Goal: Share content: Share content

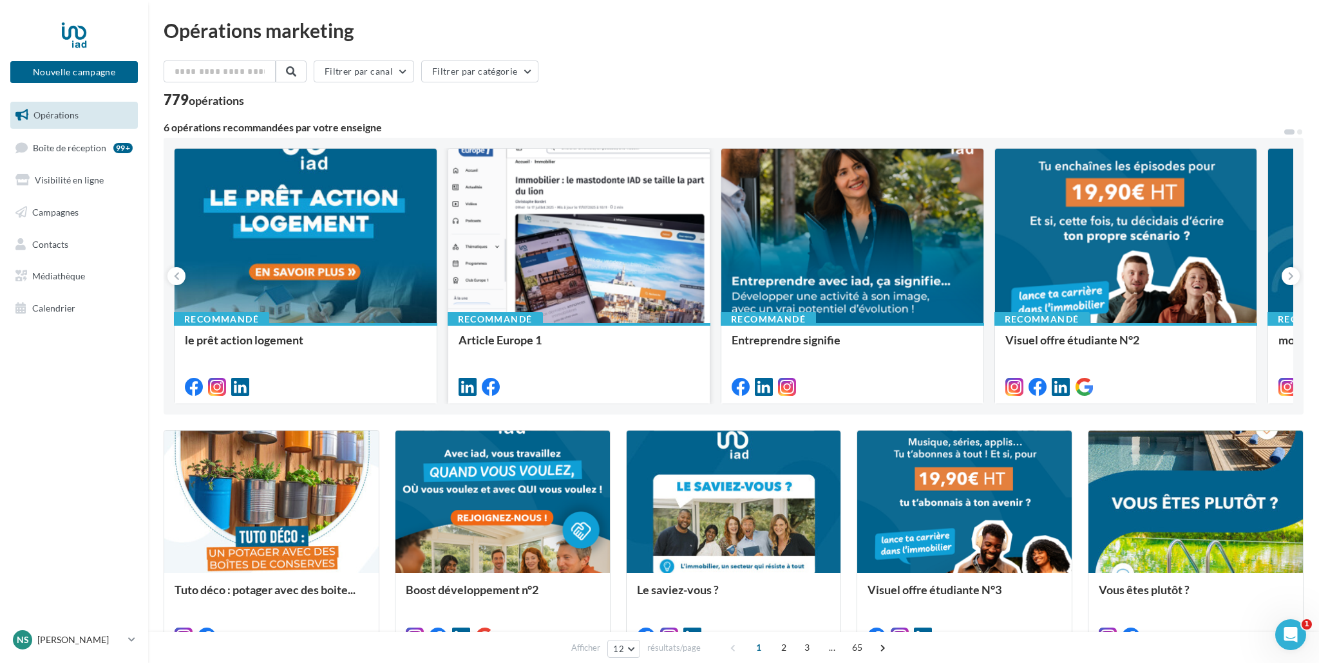
click at [546, 260] on div at bounding box center [579, 237] width 262 height 176
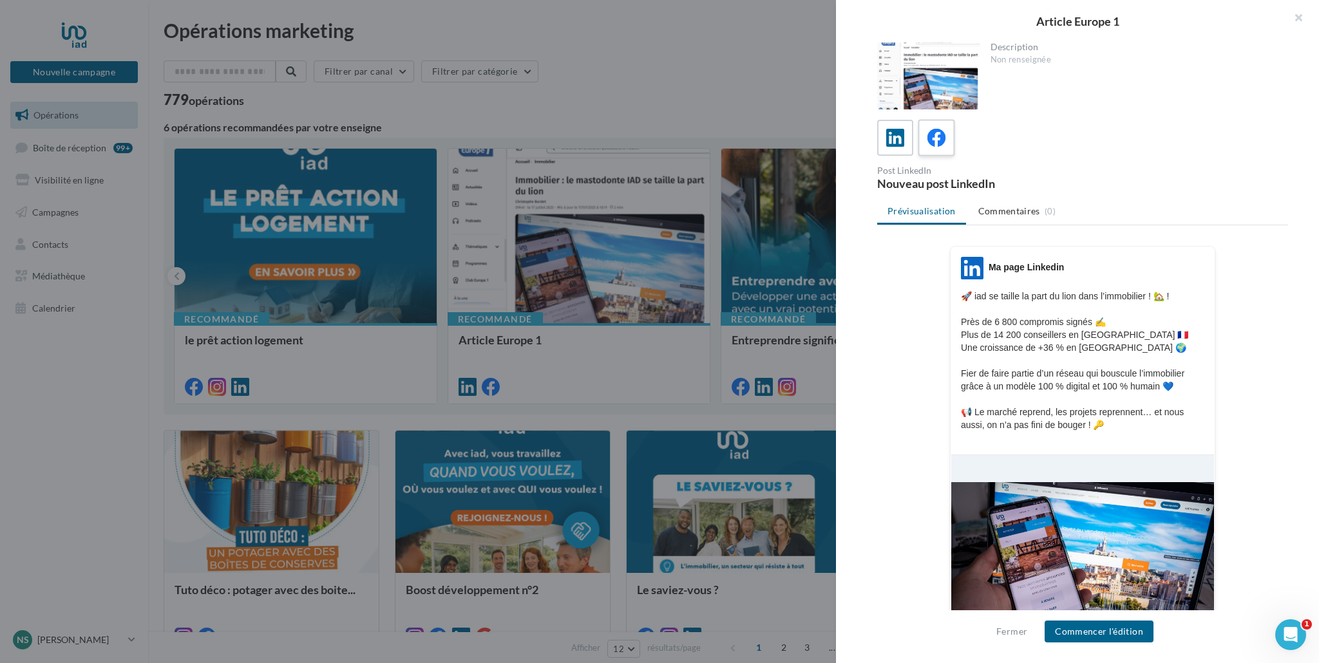
click at [932, 140] on icon at bounding box center [936, 138] width 19 height 19
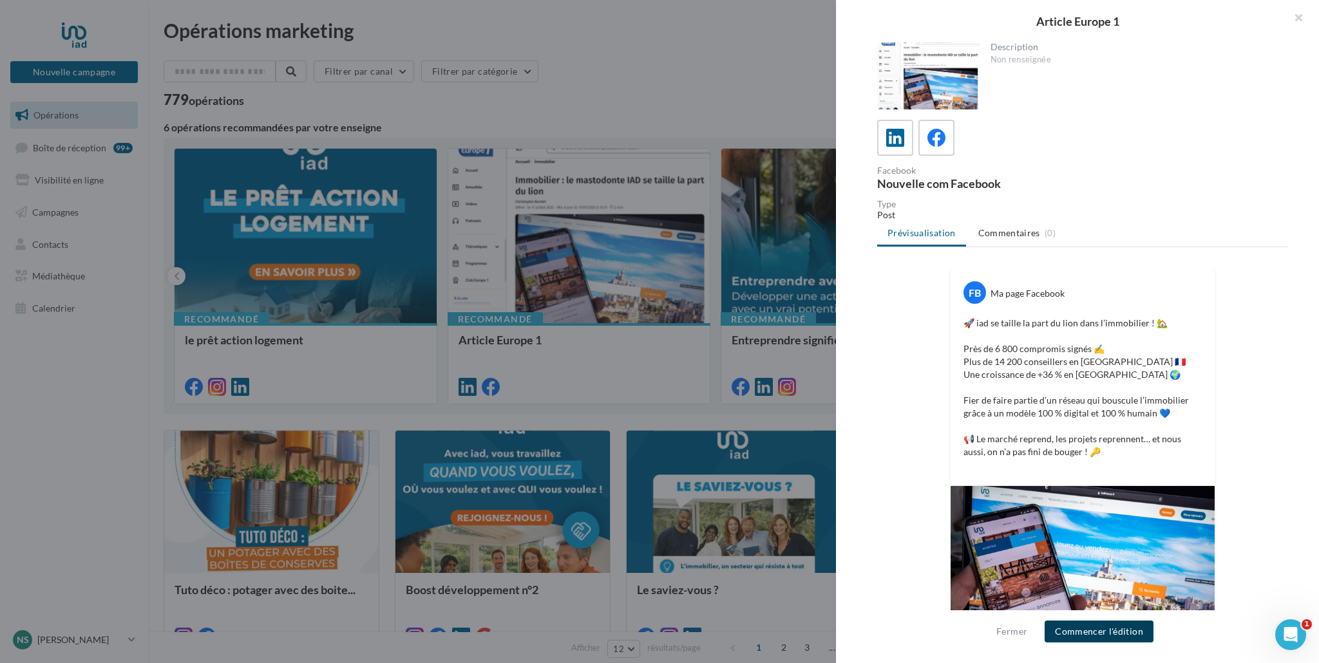
click at [1116, 636] on button "Commencer l'édition" at bounding box center [1098, 632] width 109 height 22
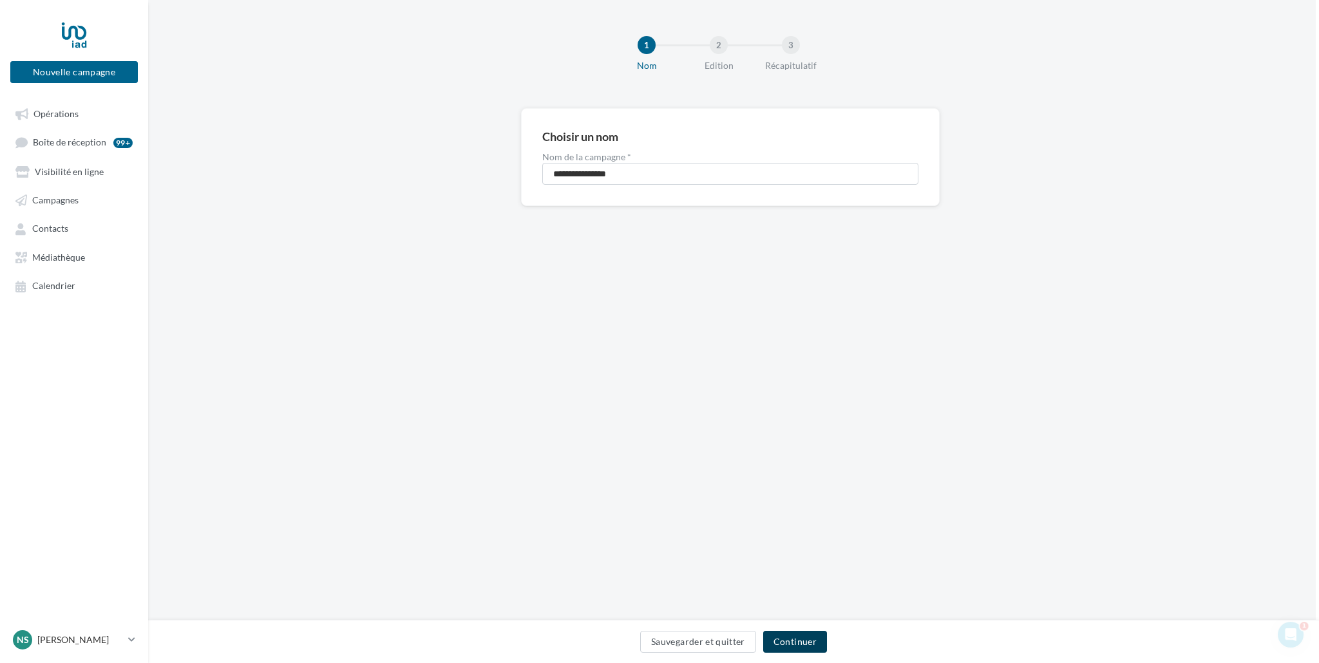
scroll to position [0, 5]
click at [804, 641] on button "Continuer" at bounding box center [795, 642] width 64 height 22
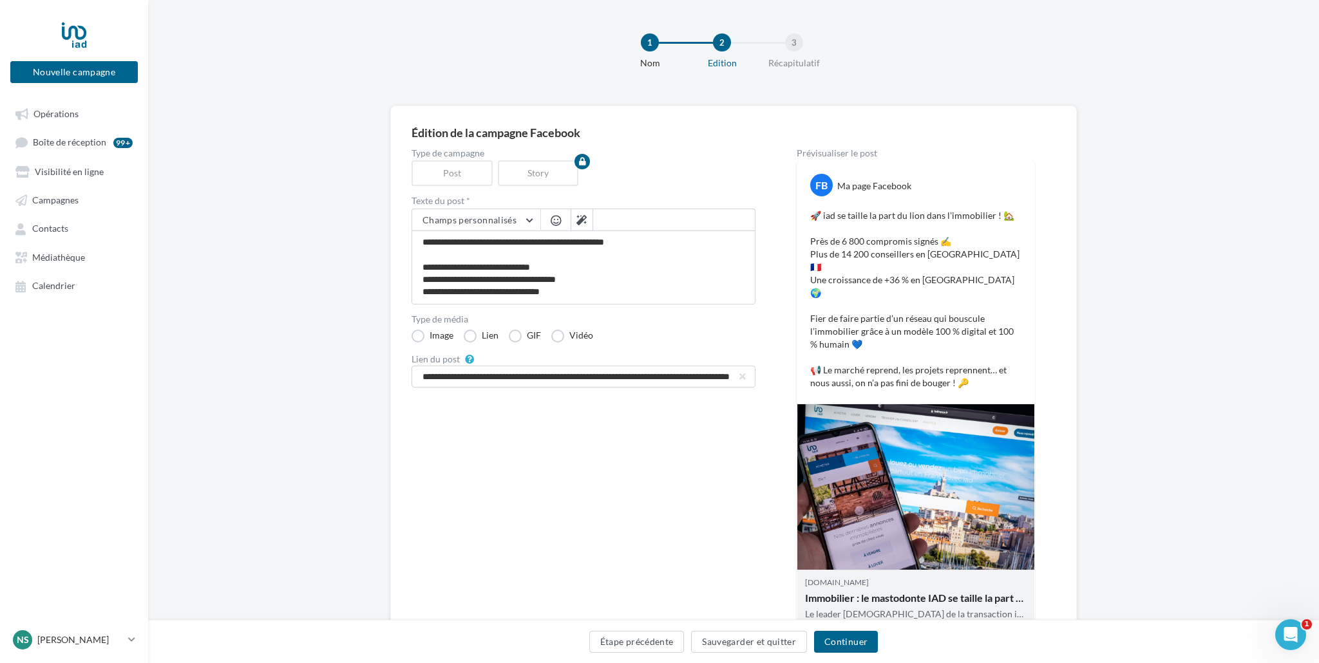
scroll to position [3, 0]
click at [854, 650] on button "Continuer" at bounding box center [846, 642] width 64 height 22
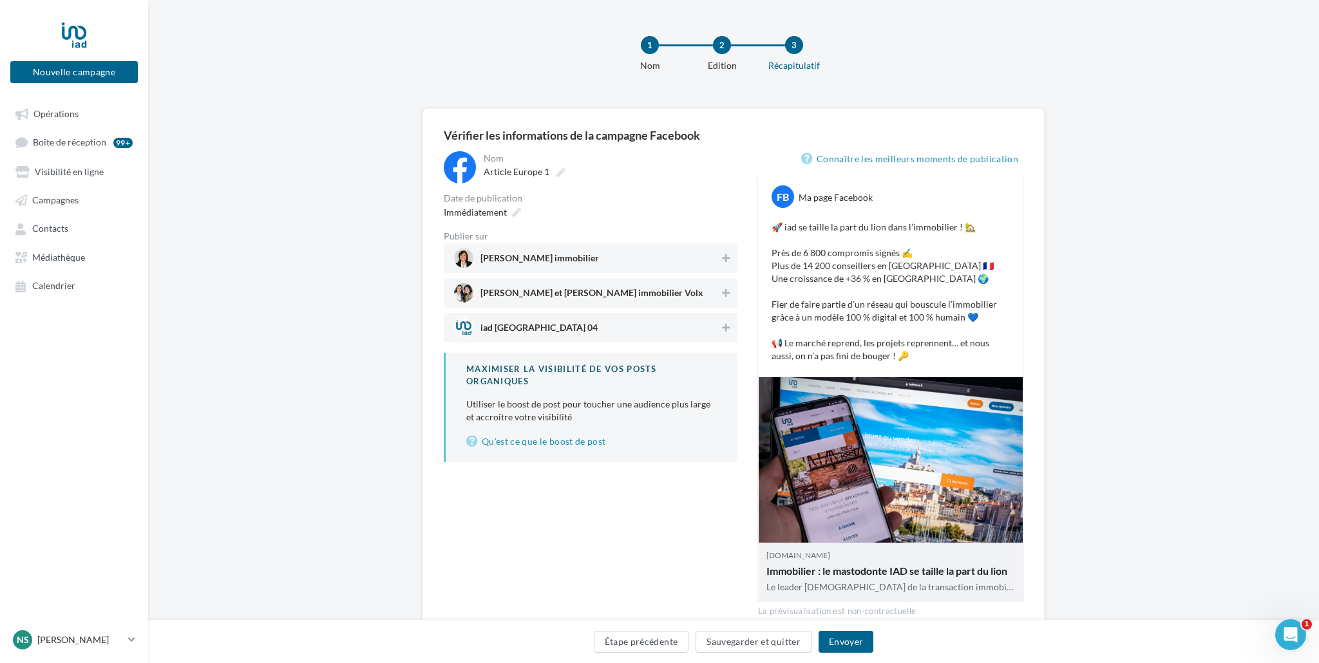
click at [672, 260] on span "Nathalie Stammegna immobilier" at bounding box center [586, 258] width 265 height 19
click at [632, 290] on span "Nathalie et Laura immobilier Volx" at bounding box center [586, 292] width 265 height 19
click at [642, 325] on span "iad Alpes de Haute Provence 04" at bounding box center [586, 327] width 265 height 19
click at [852, 647] on button "Envoyer" at bounding box center [845, 642] width 55 height 22
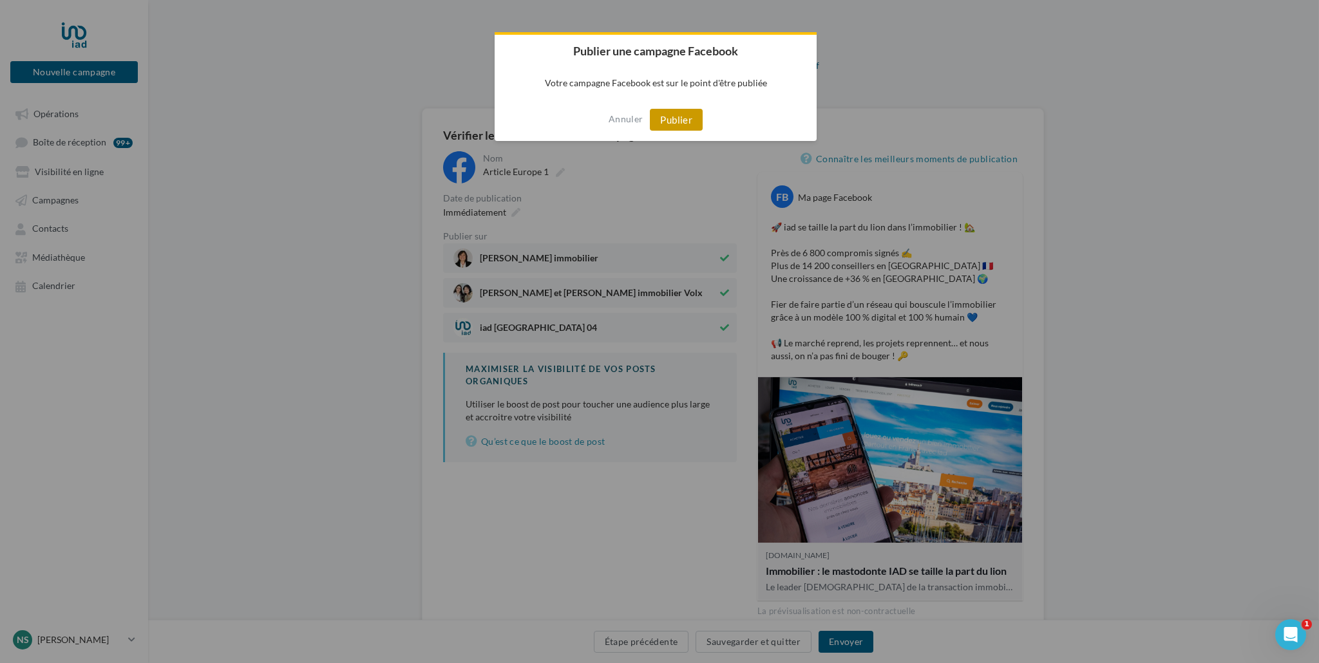
click at [681, 118] on button "Publier" at bounding box center [676, 120] width 53 height 22
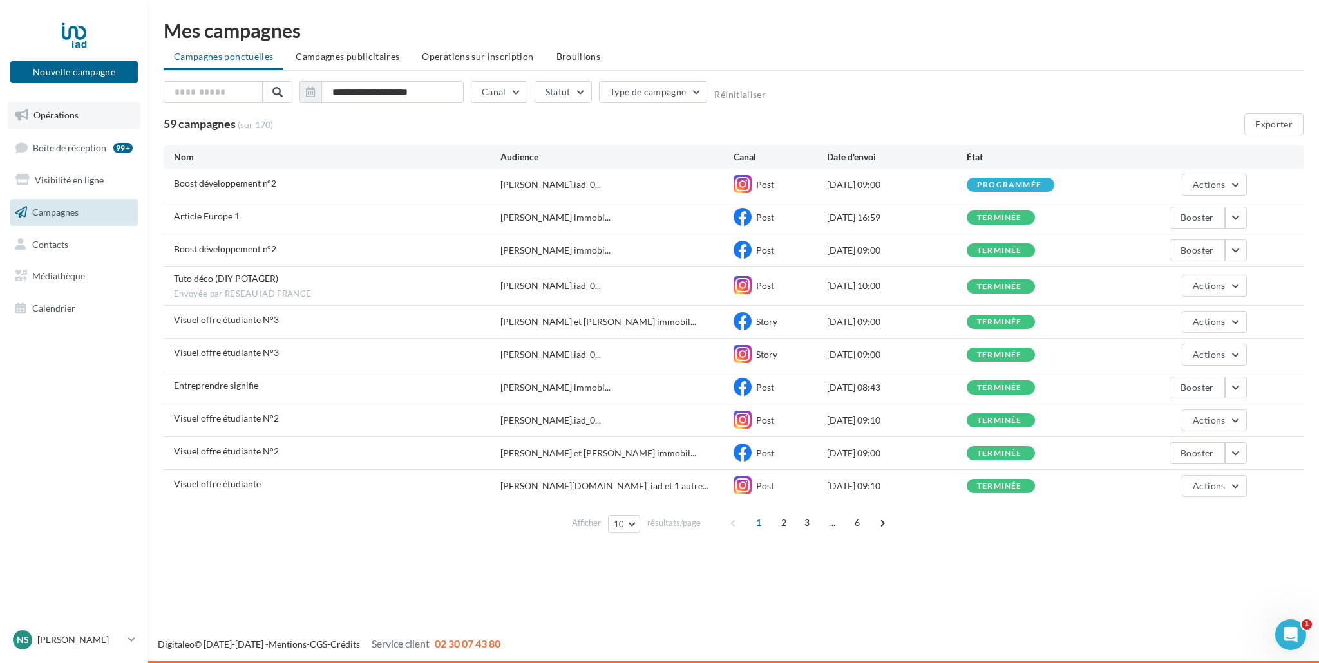
click at [82, 118] on link "Opérations" at bounding box center [74, 115] width 133 height 27
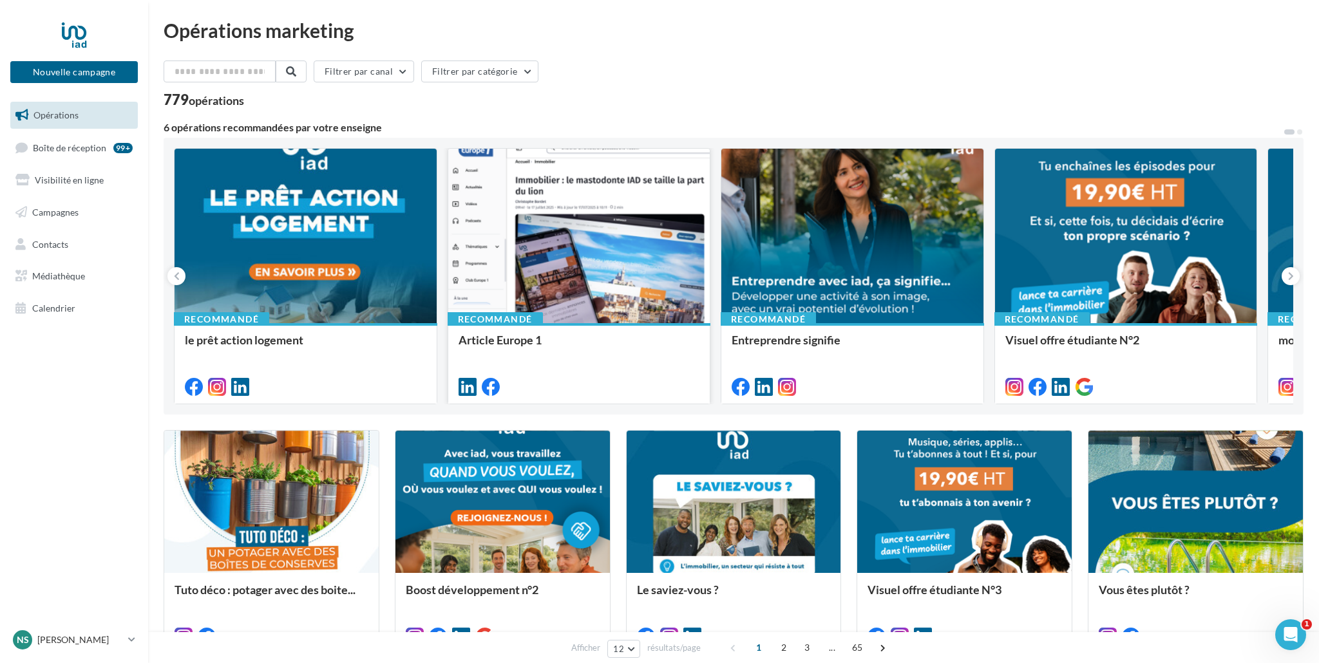
click at [639, 231] on div at bounding box center [579, 237] width 262 height 176
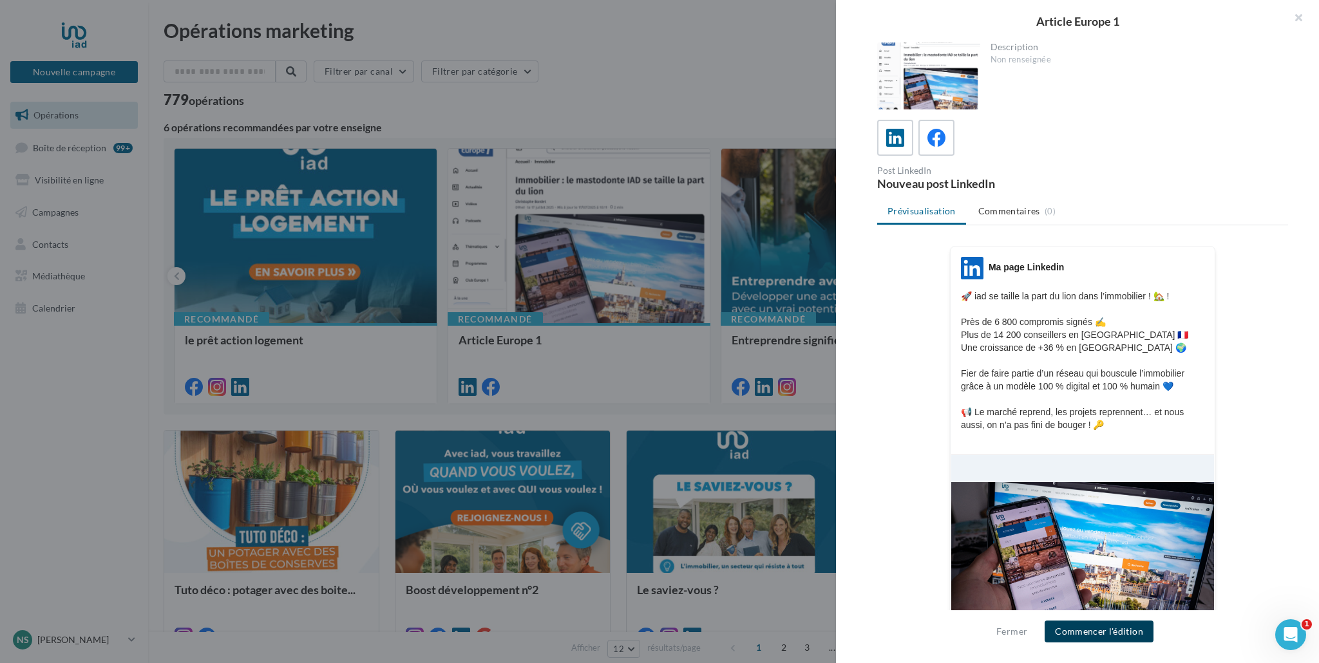
click at [1107, 630] on button "Commencer l'édition" at bounding box center [1098, 632] width 109 height 22
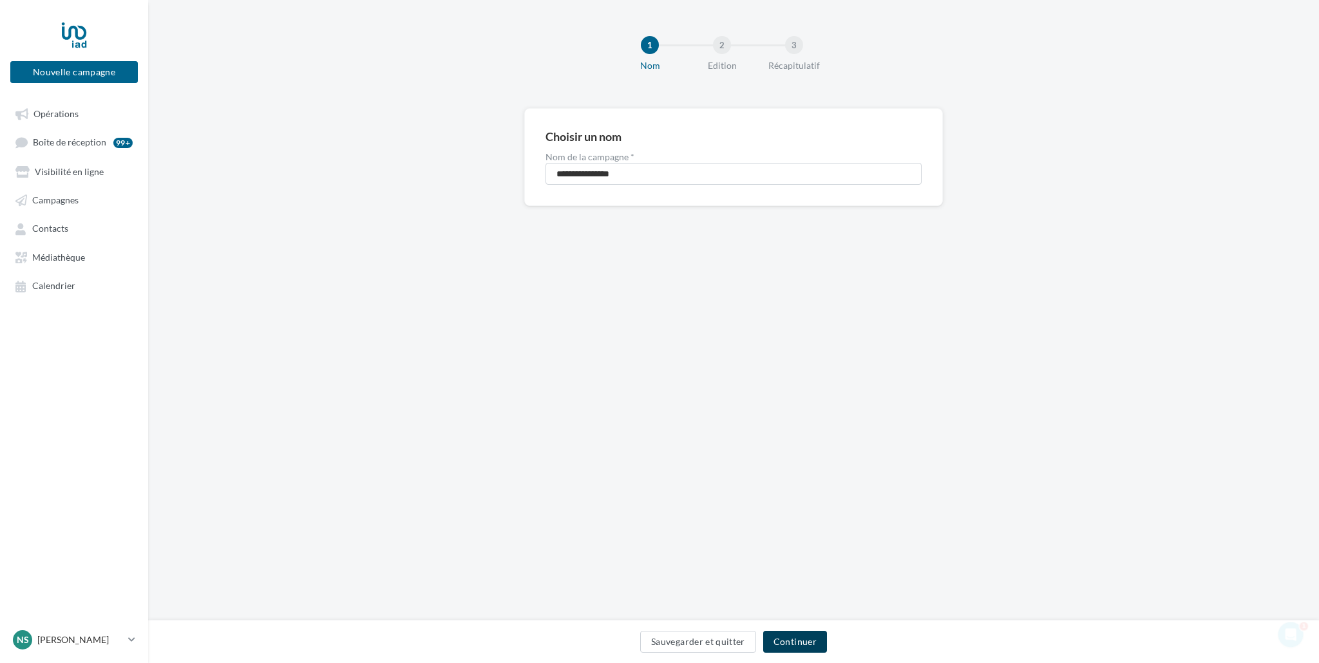
click at [788, 637] on button "Continuer" at bounding box center [795, 642] width 64 height 22
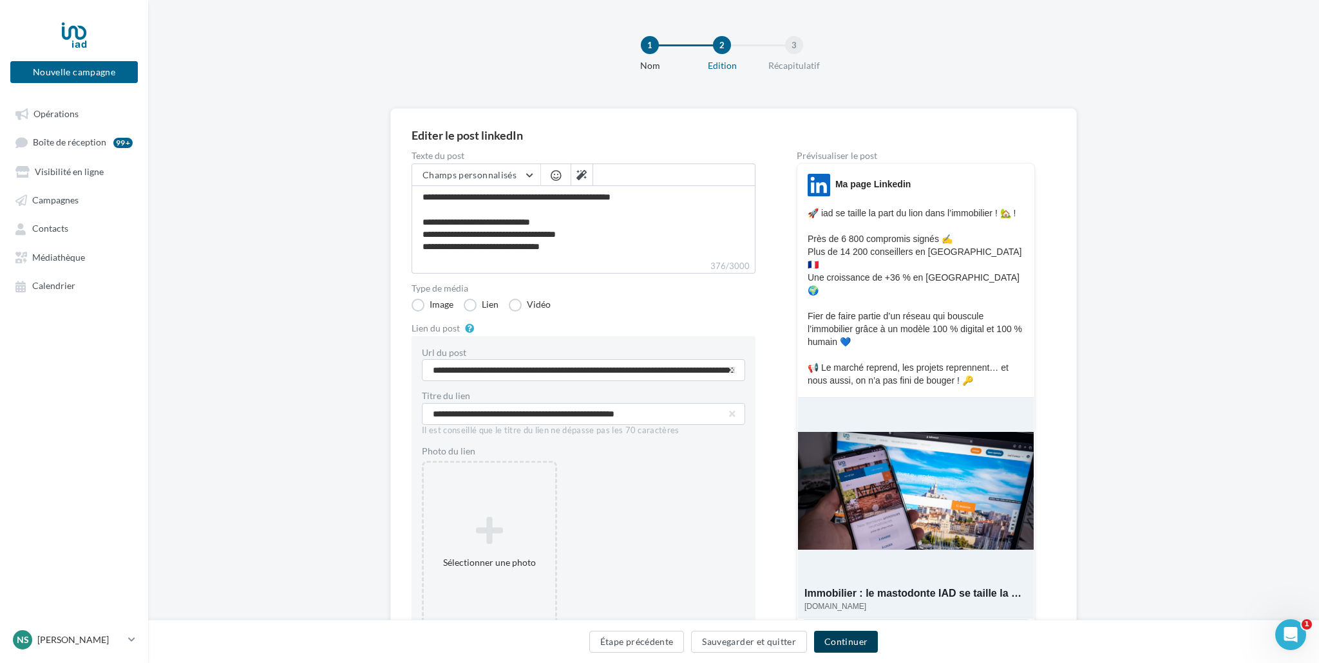
click at [844, 647] on button "Continuer" at bounding box center [846, 642] width 64 height 22
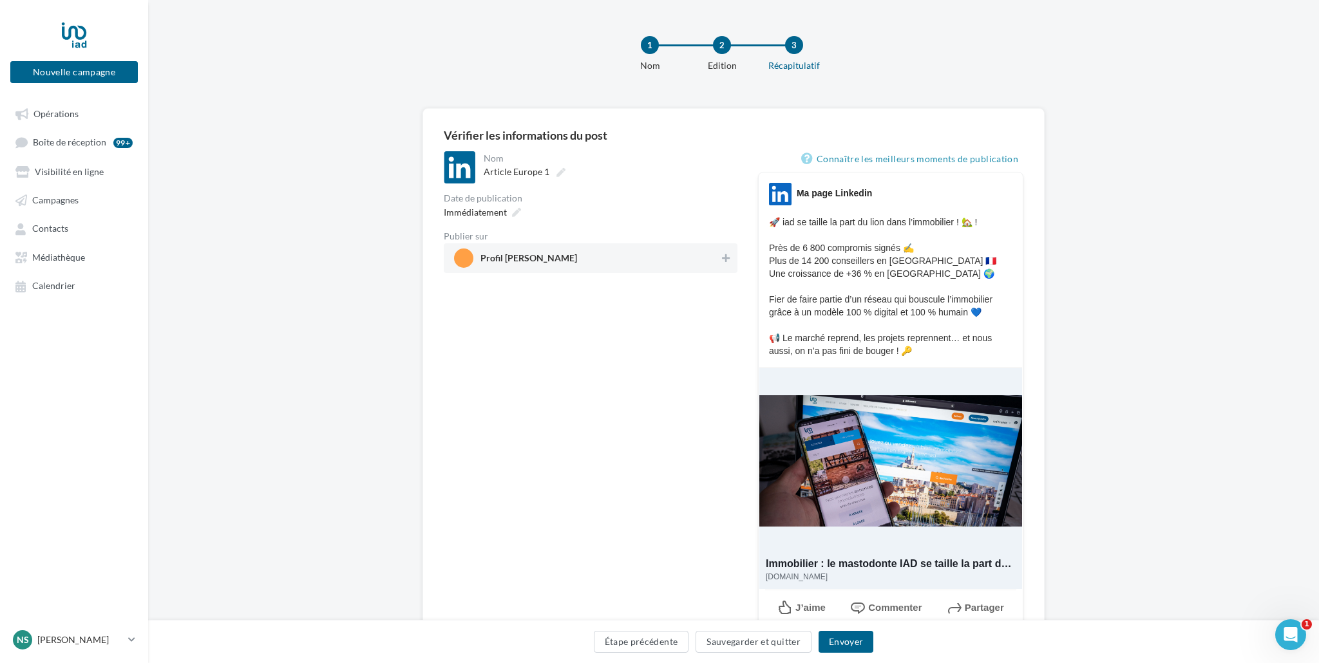
click at [513, 257] on span "Profil Nathalie Stammegna" at bounding box center [528, 261] width 97 height 14
click at [856, 645] on button "Envoyer" at bounding box center [845, 642] width 55 height 22
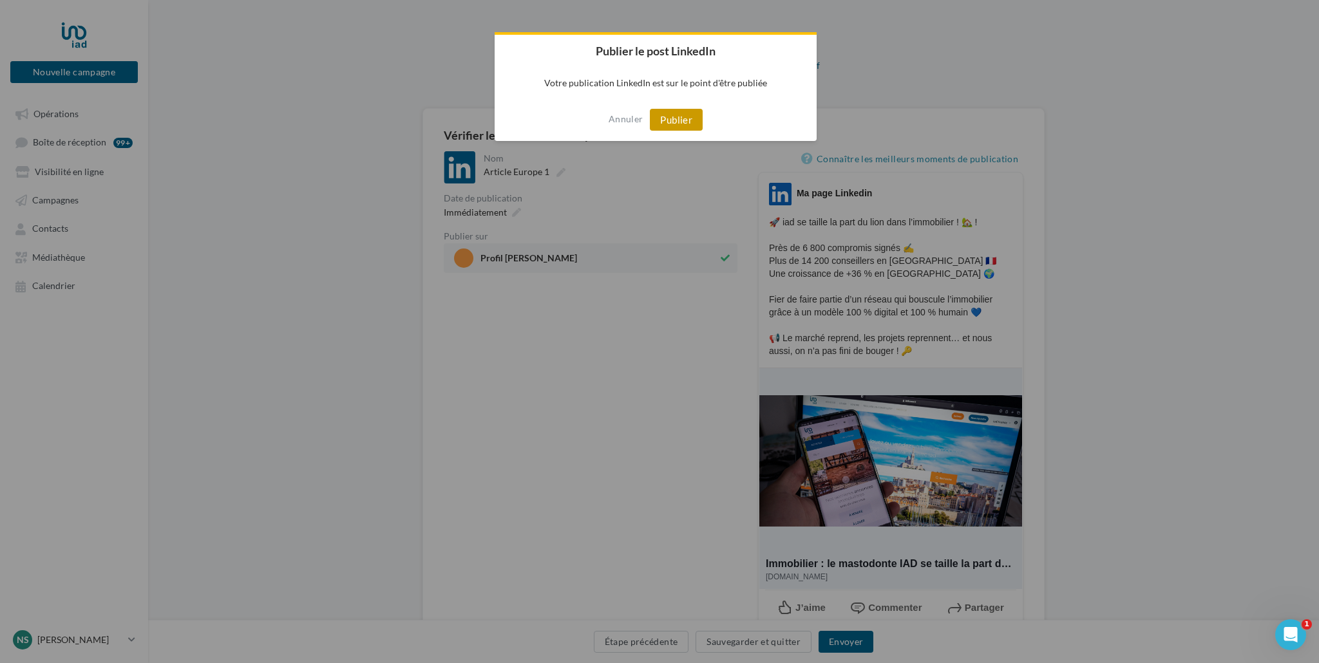
click at [665, 122] on button "Publier" at bounding box center [676, 120] width 53 height 22
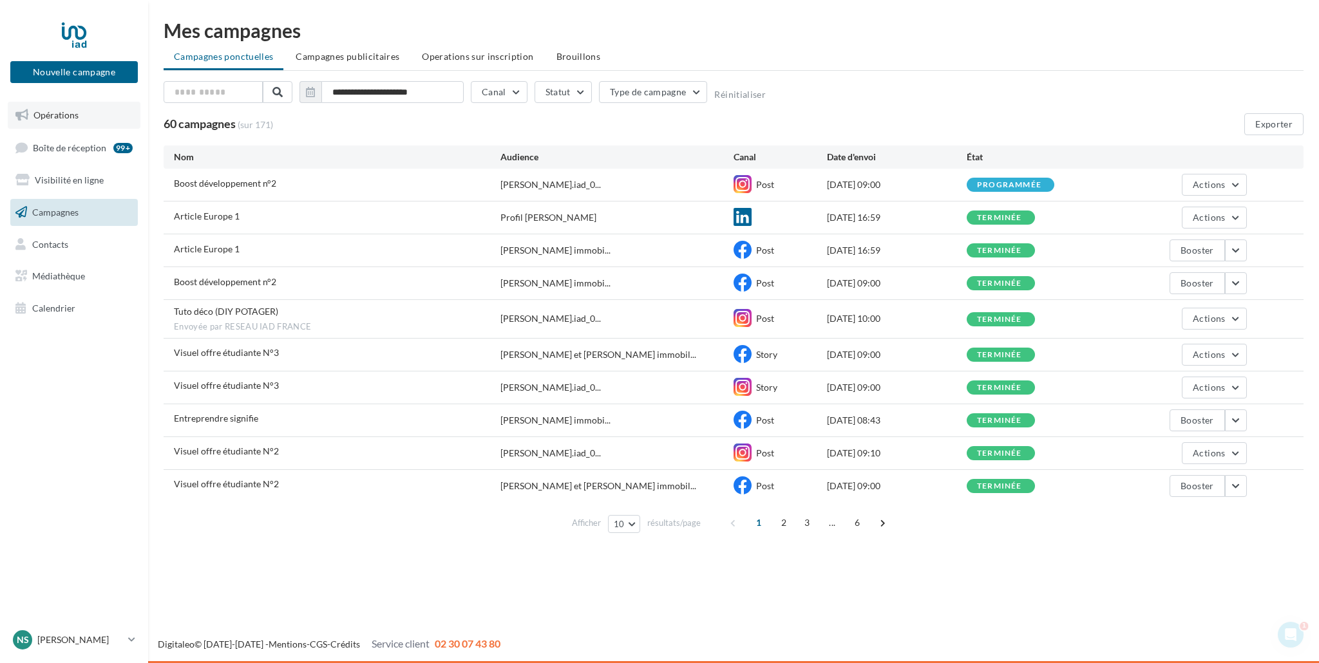
click at [52, 117] on span "Opérations" at bounding box center [55, 114] width 45 height 11
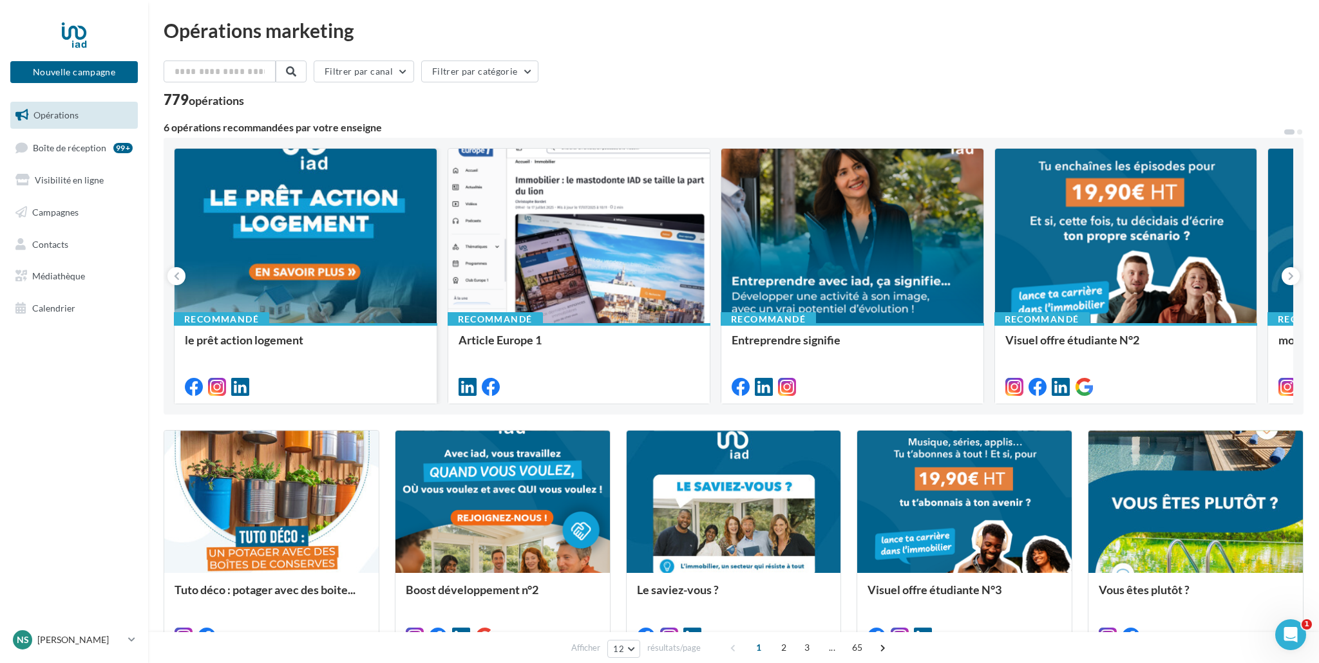
click at [361, 249] on div at bounding box center [306, 237] width 262 height 176
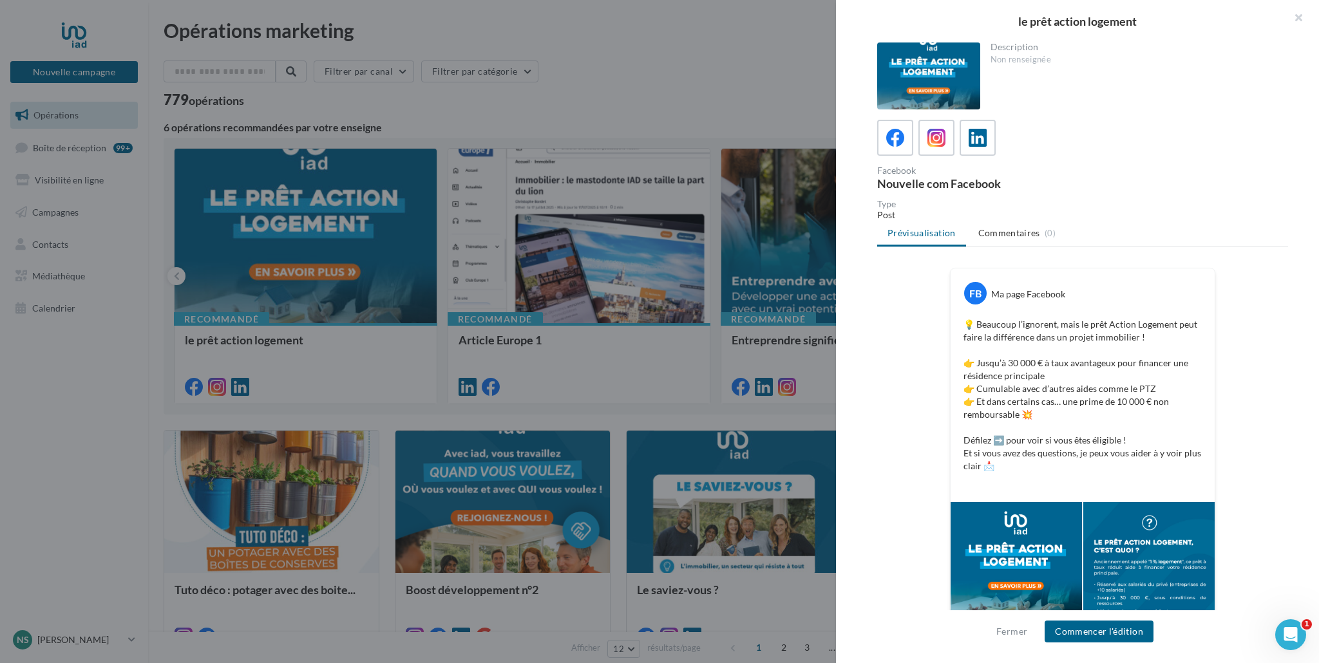
click at [1155, 539] on div at bounding box center [1148, 568] width 131 height 132
click at [1054, 558] on div at bounding box center [1015, 568] width 131 height 132
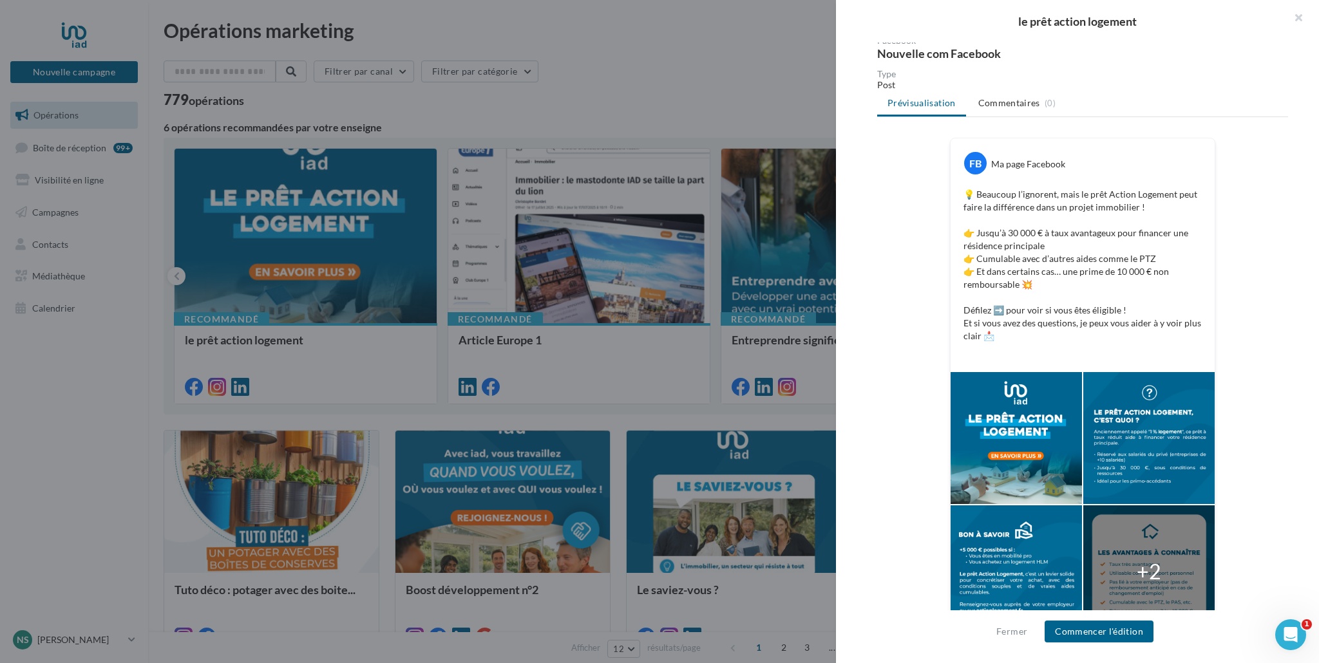
scroll to position [163, 0]
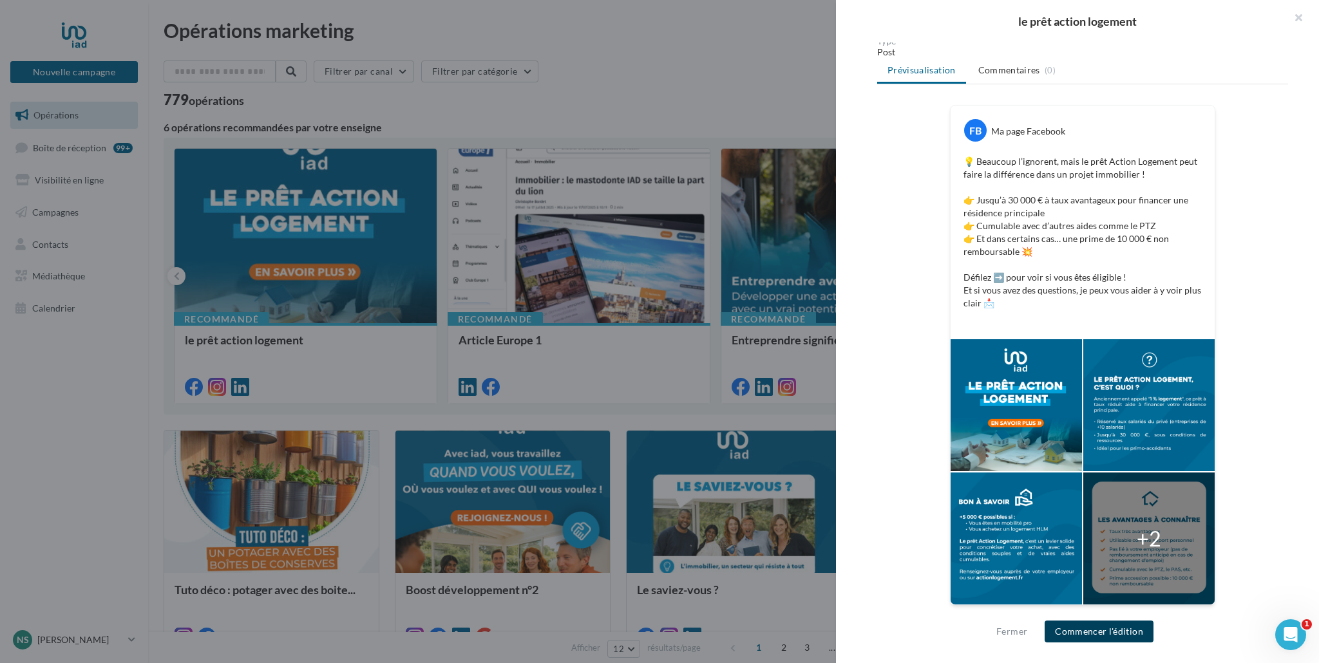
click at [1084, 635] on button "Commencer l'édition" at bounding box center [1098, 632] width 109 height 22
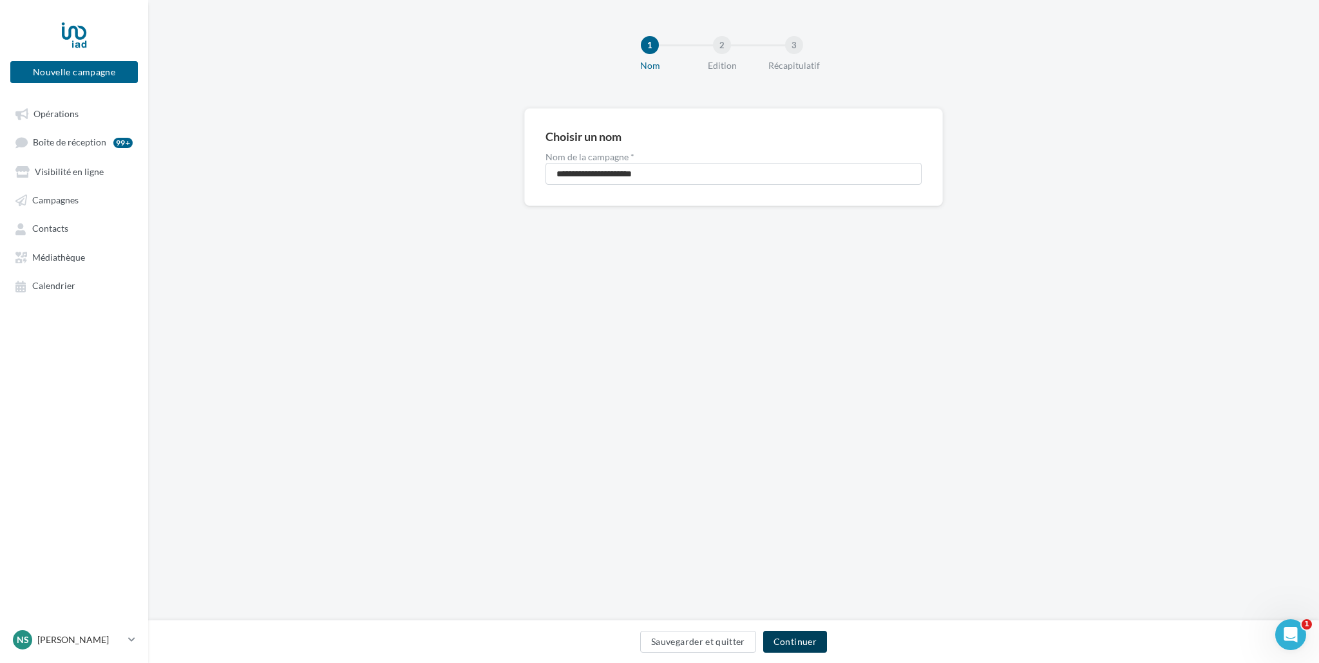
click at [790, 644] on button "Continuer" at bounding box center [795, 642] width 64 height 22
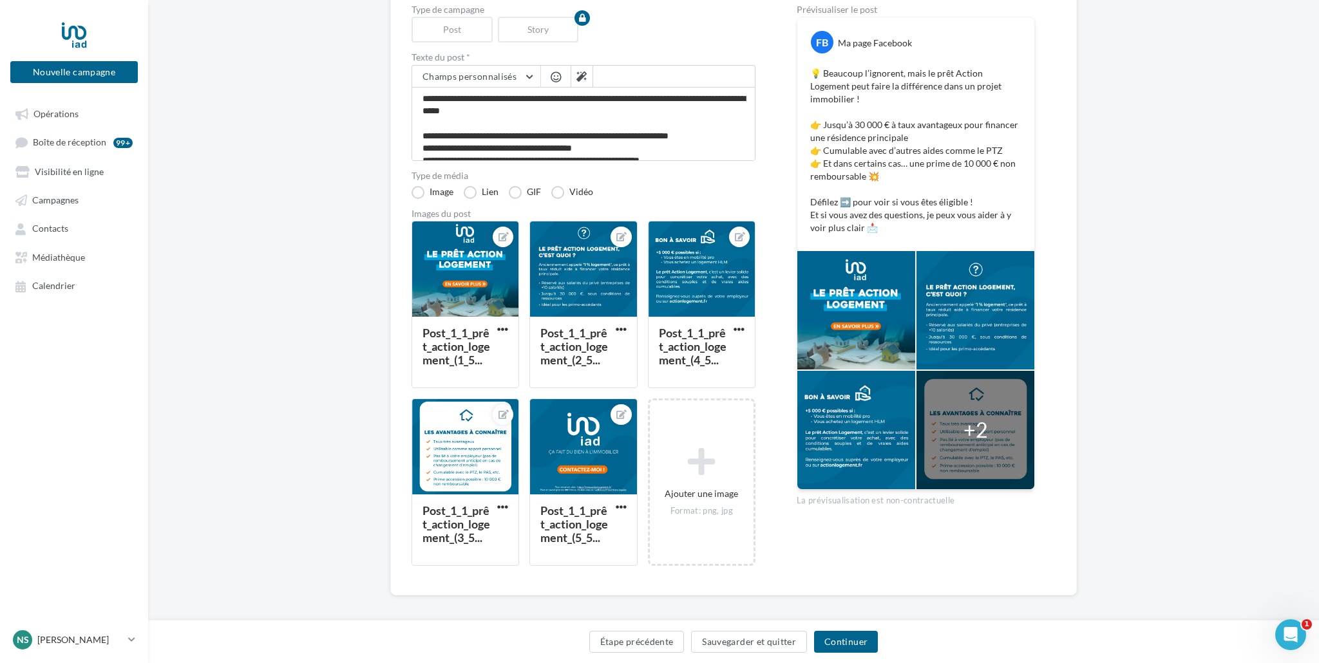
scroll to position [153, 0]
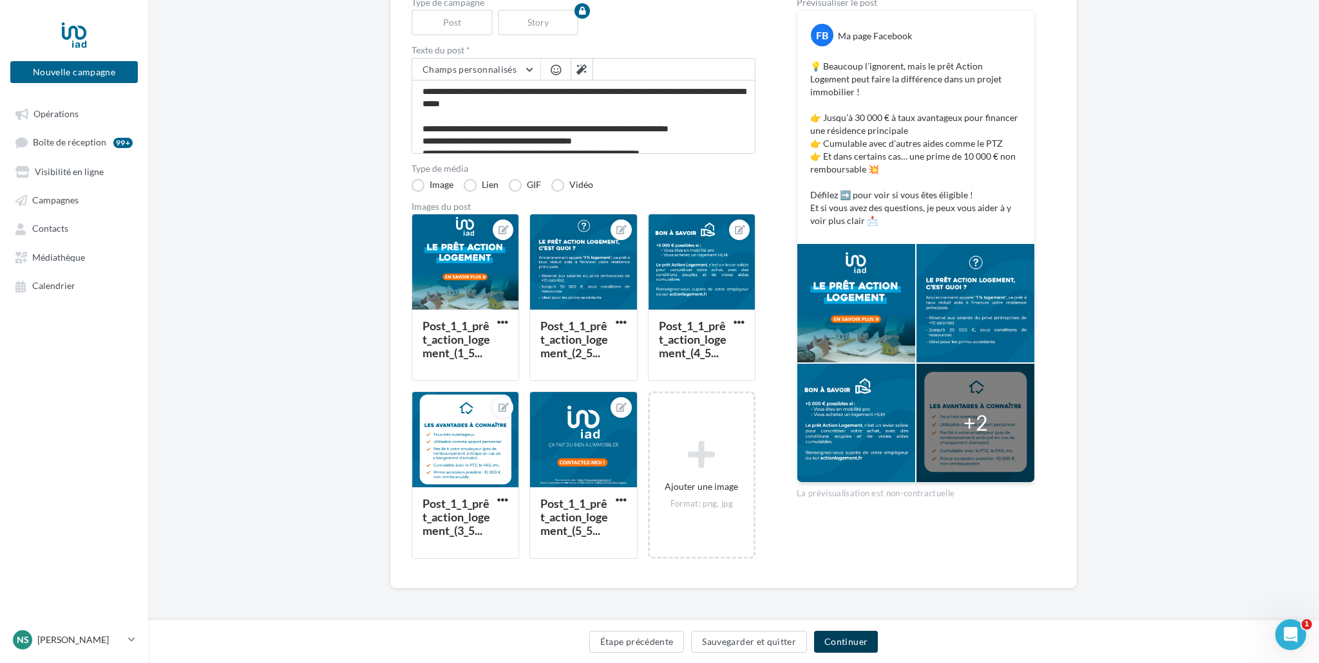
click at [842, 645] on button "Continuer" at bounding box center [846, 642] width 64 height 22
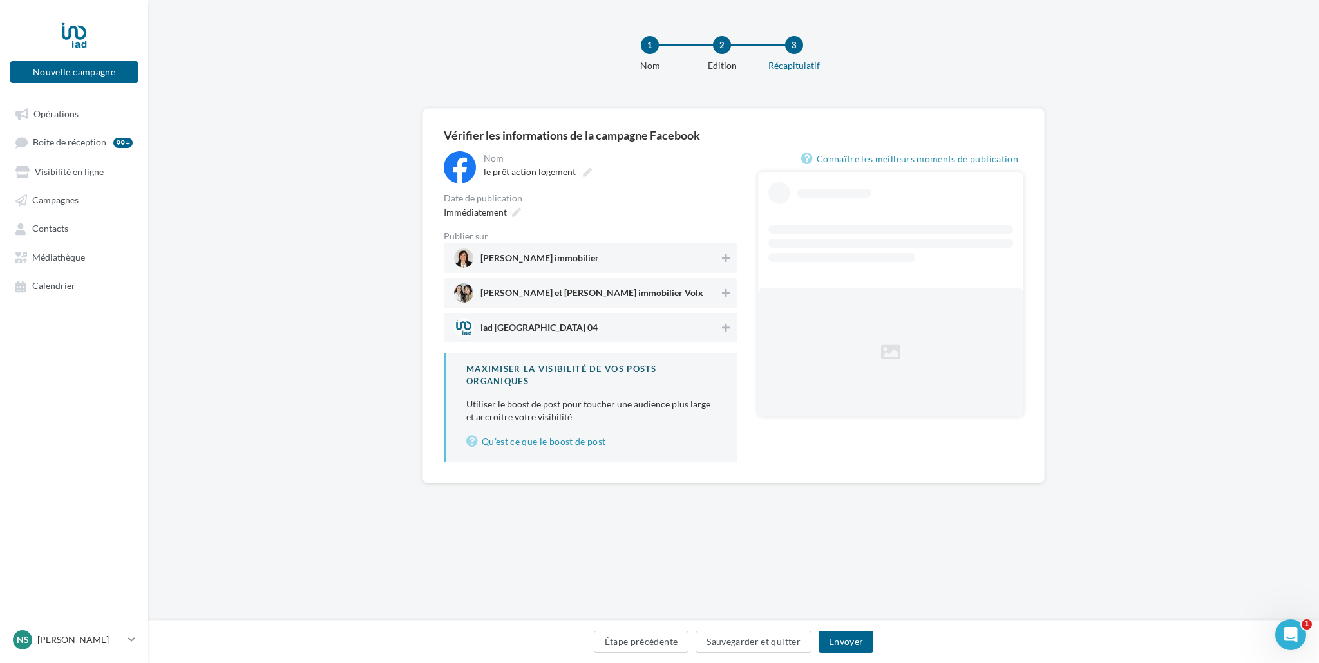
drag, startPoint x: 553, startPoint y: 260, endPoint x: 556, endPoint y: 278, distance: 18.4
click at [553, 260] on span "Nathalie Stammegna immobilier" at bounding box center [539, 261] width 118 height 14
click at [560, 292] on span "Nathalie et Laura immobilier Volx" at bounding box center [591, 295] width 223 height 14
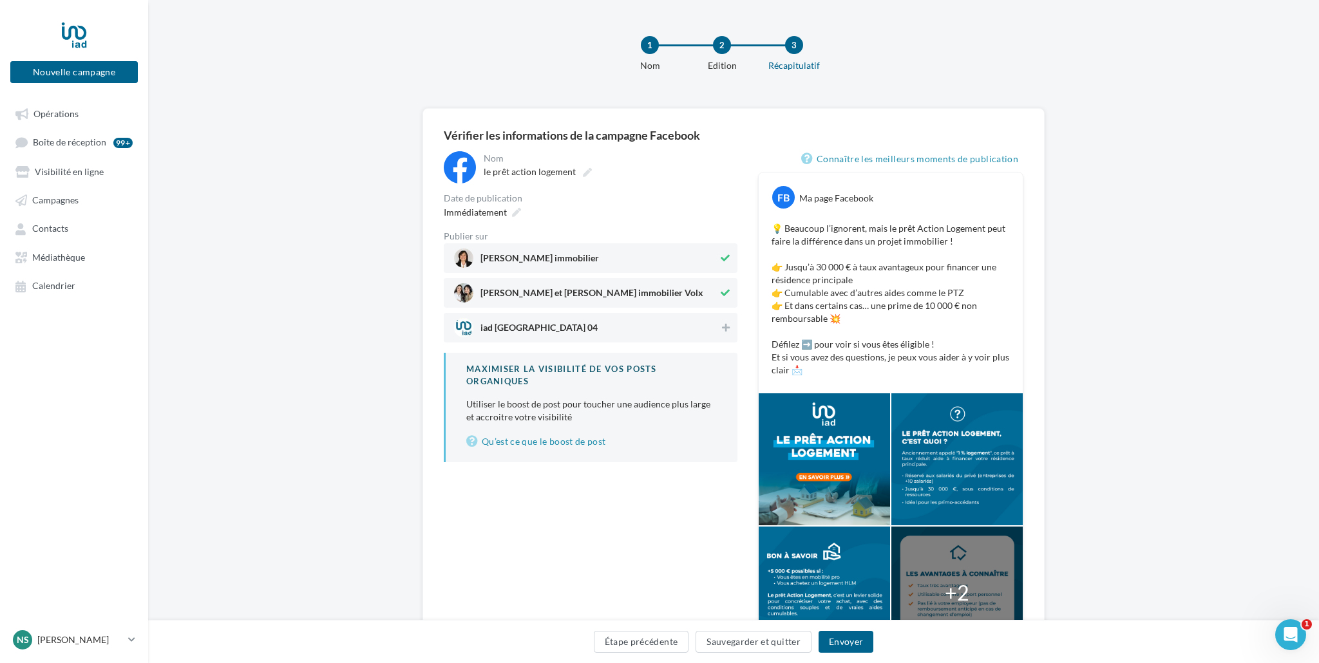
click at [609, 331] on span "iad Alpes de Haute Provence 04" at bounding box center [586, 327] width 265 height 19
click at [505, 219] on span "Immédiatement" at bounding box center [475, 212] width 63 height 13
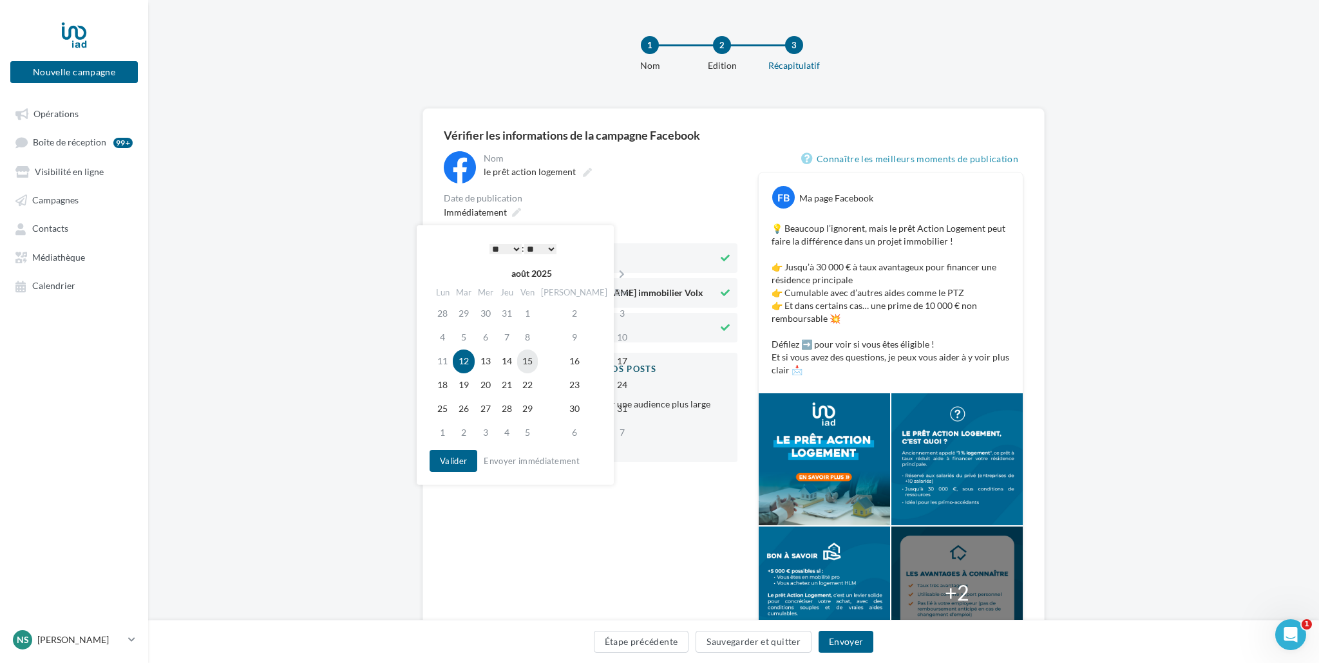
click at [538, 363] on td "15" at bounding box center [527, 362] width 21 height 24
click at [443, 468] on button "Valider" at bounding box center [454, 461] width 48 height 22
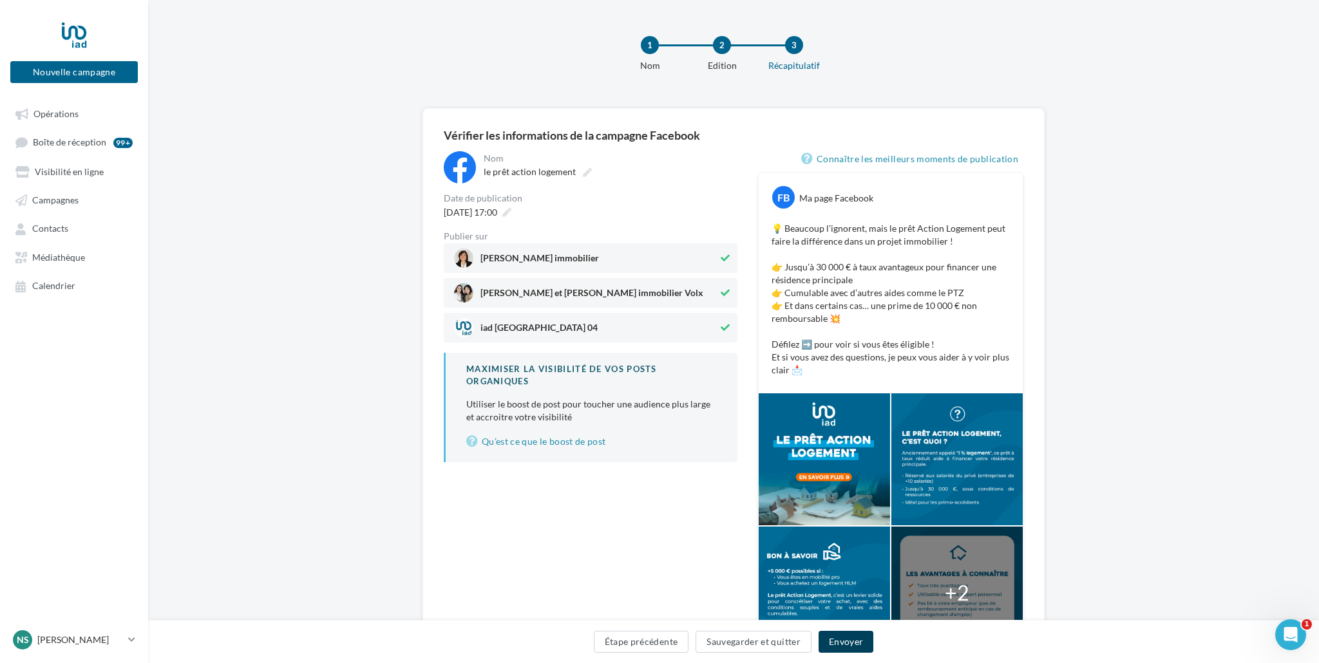
click at [847, 641] on button "Envoyer" at bounding box center [845, 642] width 55 height 22
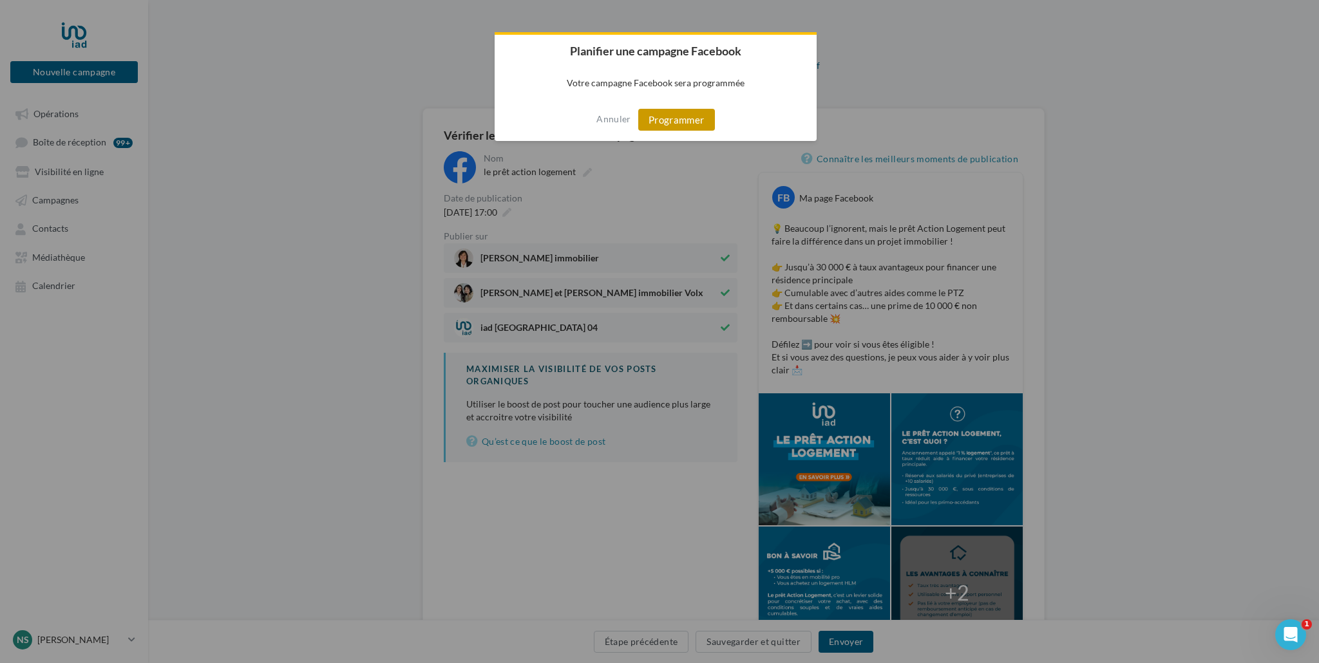
click at [699, 119] on button "Programmer" at bounding box center [676, 120] width 77 height 22
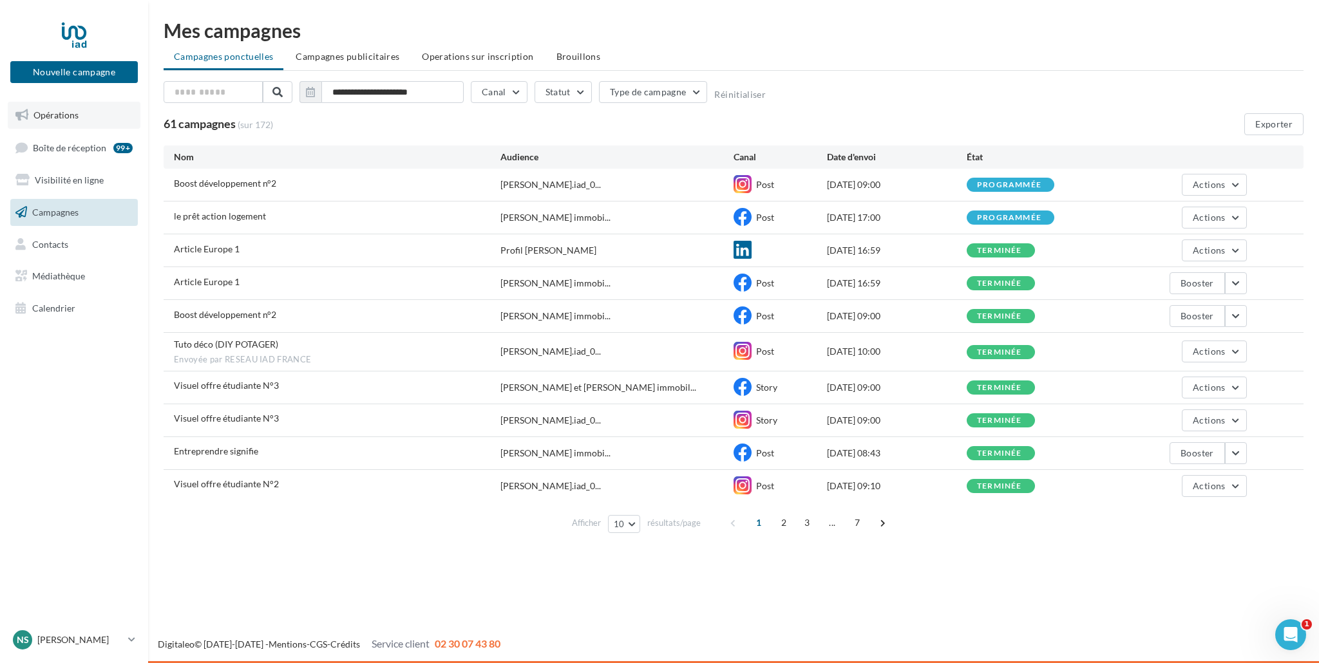
click at [86, 123] on link "Opérations" at bounding box center [74, 115] width 133 height 27
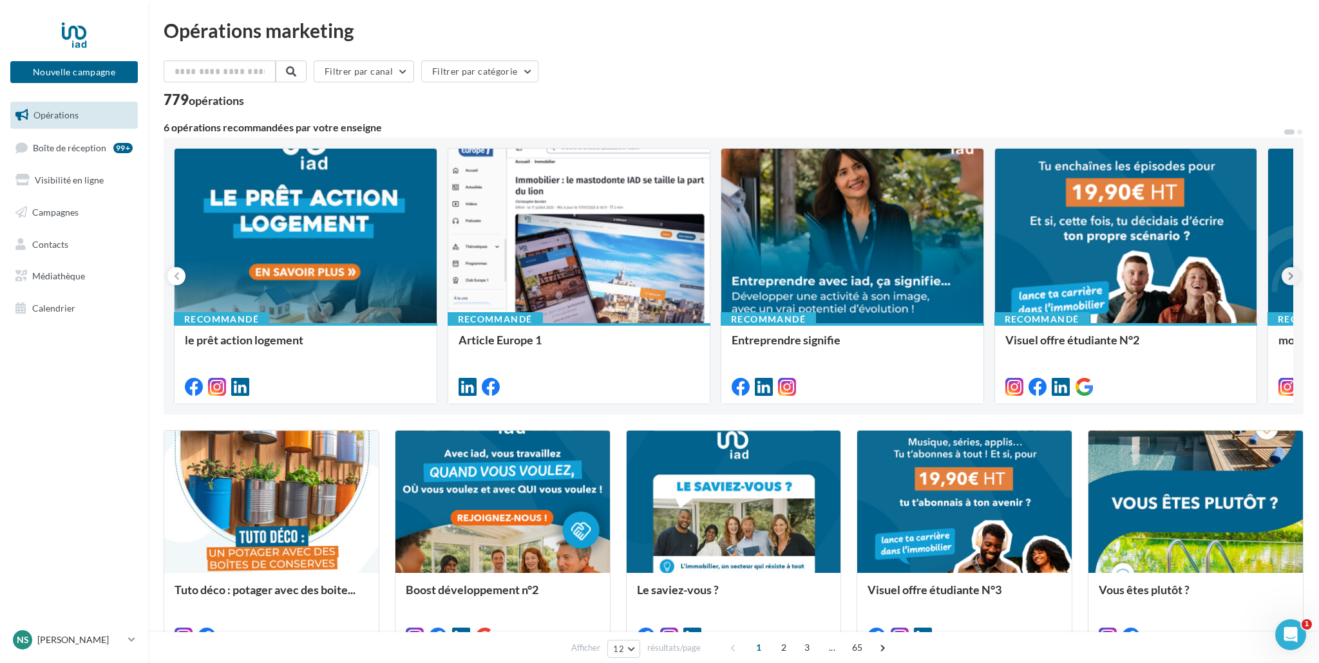
click at [1295, 274] on button at bounding box center [1290, 276] width 18 height 18
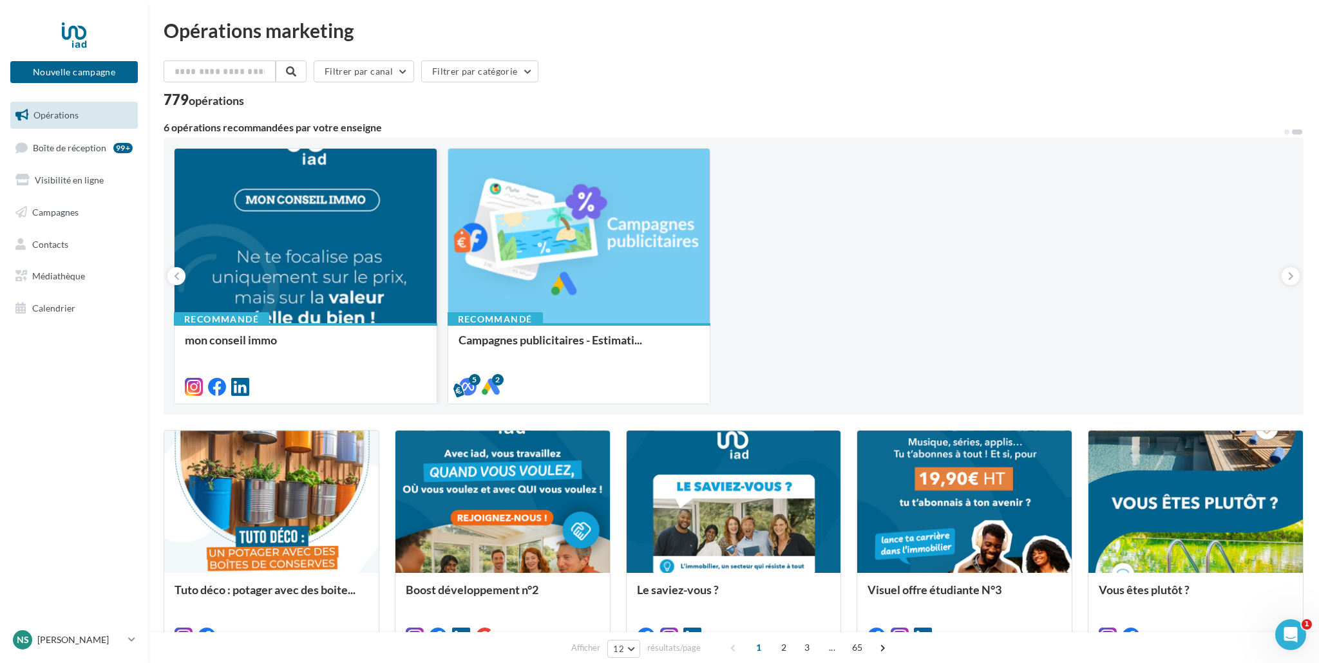
click at [294, 262] on div at bounding box center [306, 237] width 262 height 176
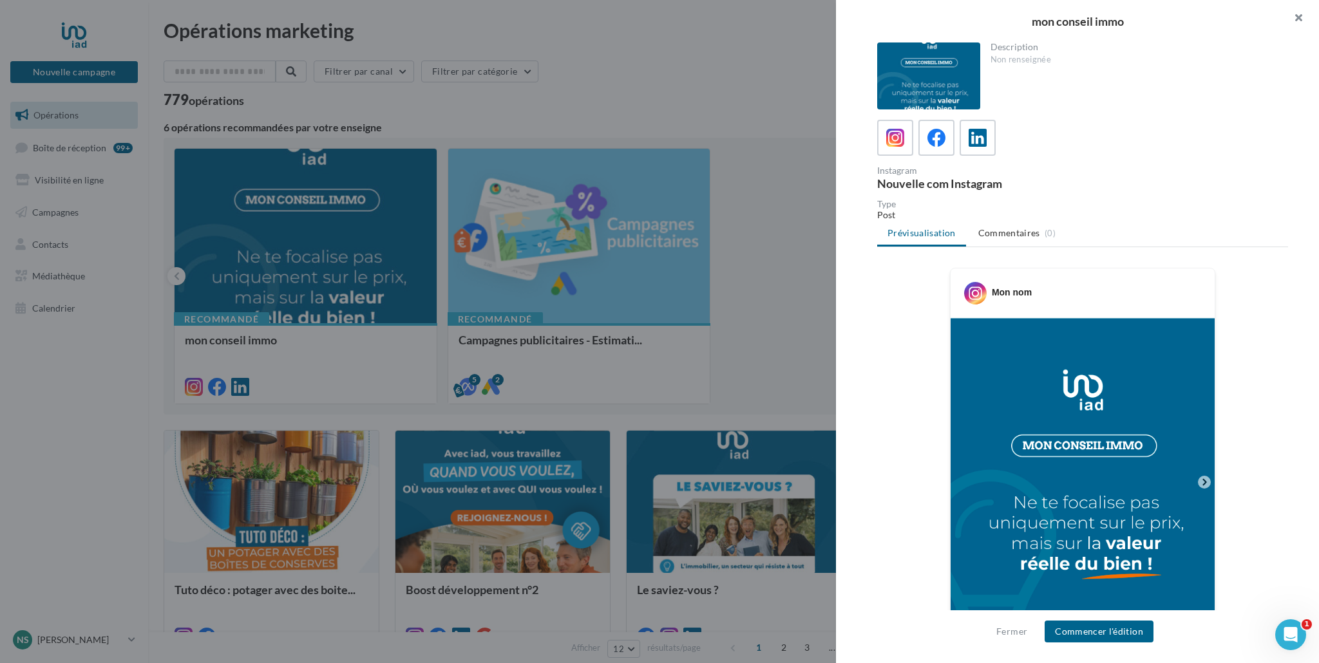
click at [1310, 14] on button "button" at bounding box center [1293, 19] width 52 height 39
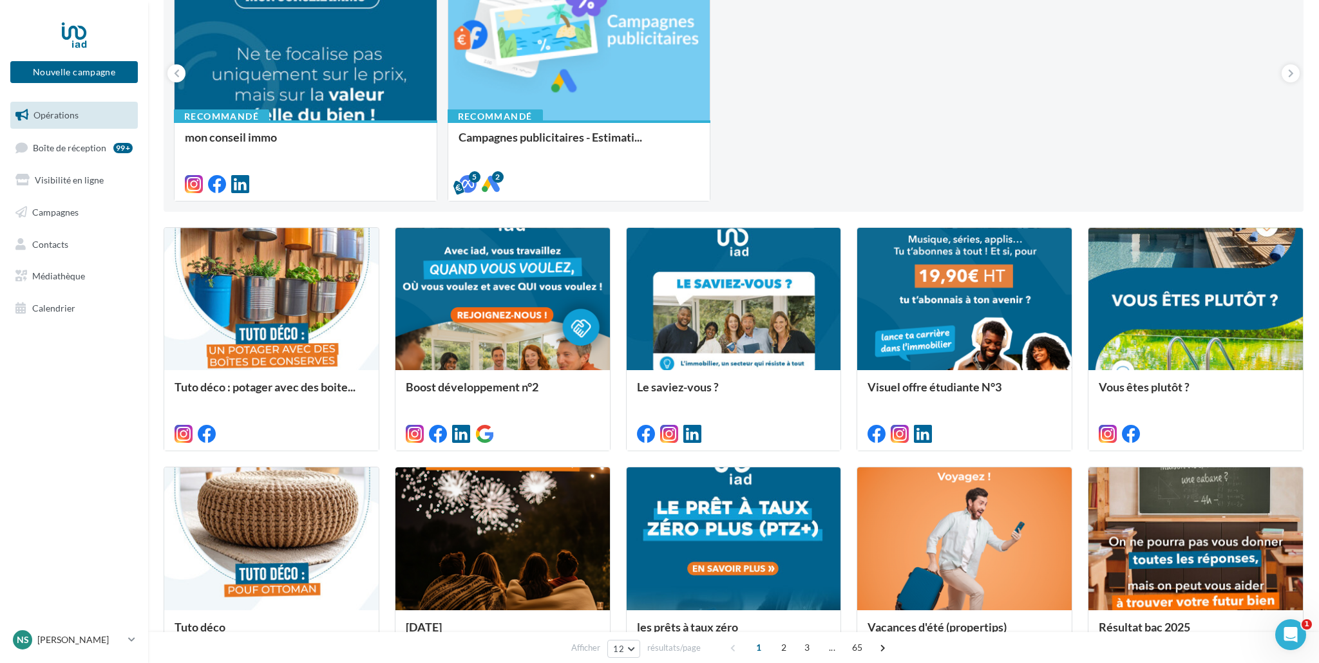
scroll to position [341, 0]
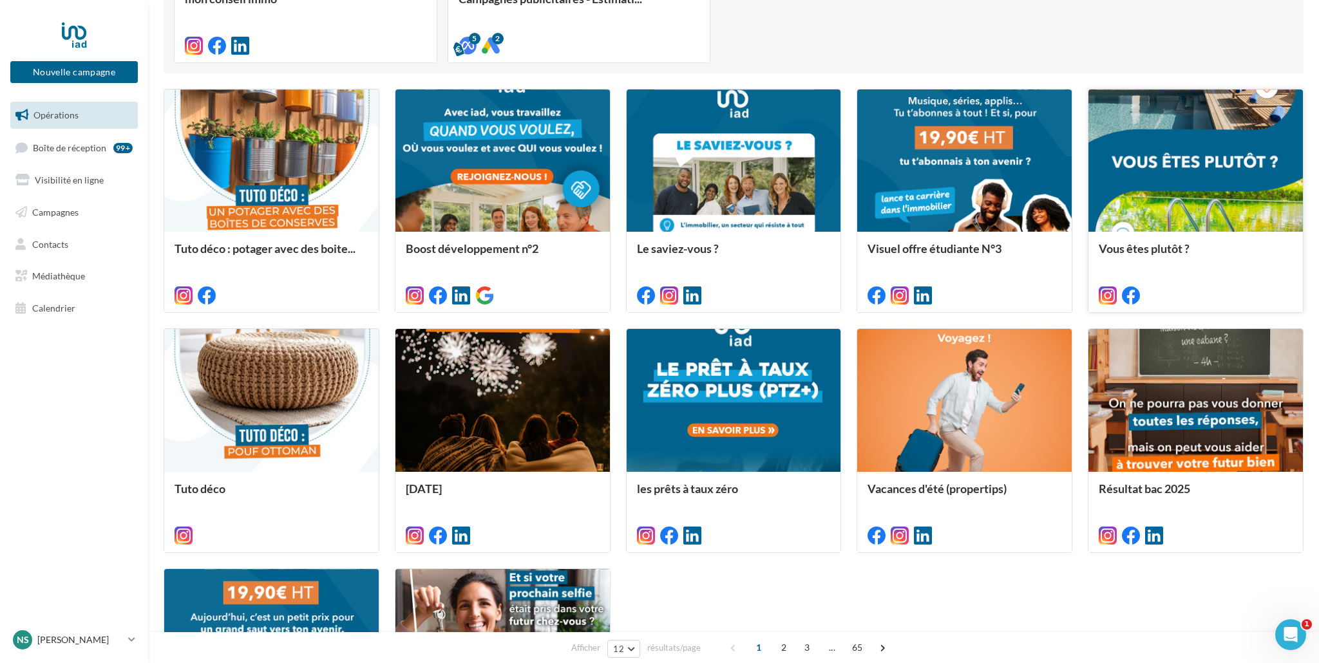
click at [1285, 203] on div at bounding box center [1195, 162] width 214 height 144
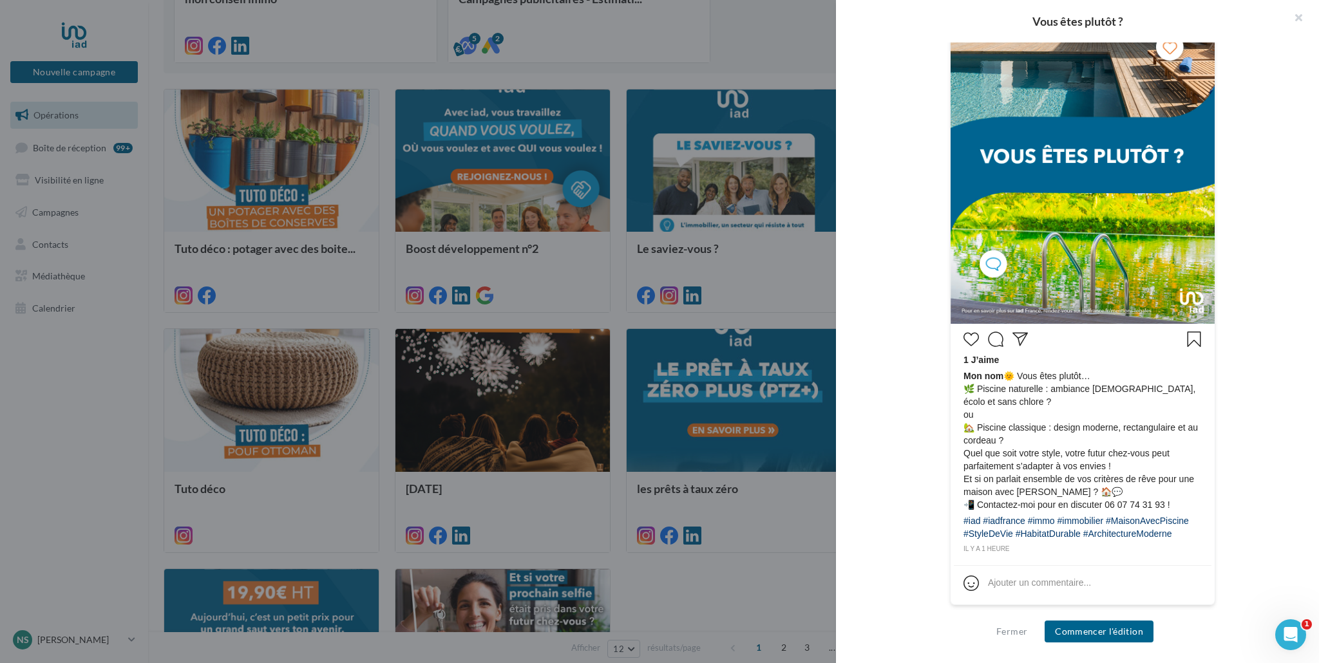
scroll to position [0, 0]
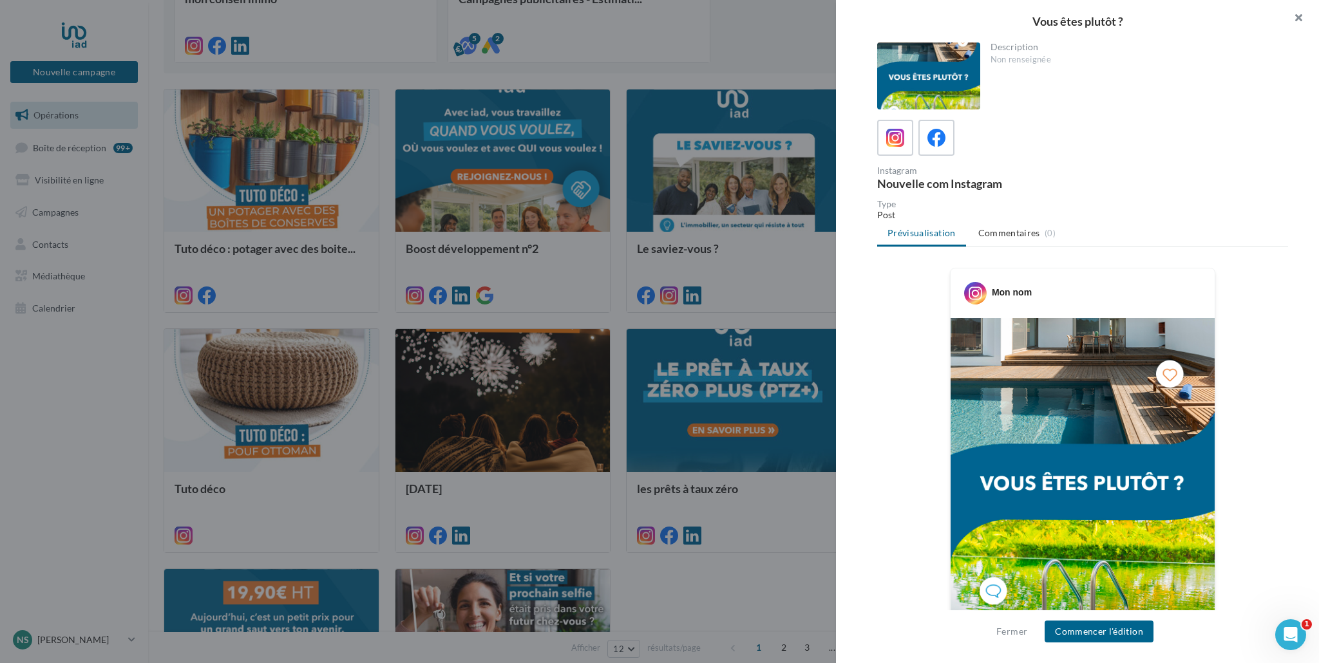
click at [1301, 15] on button "button" at bounding box center [1293, 19] width 52 height 39
